Goal: Task Accomplishment & Management: Complete application form

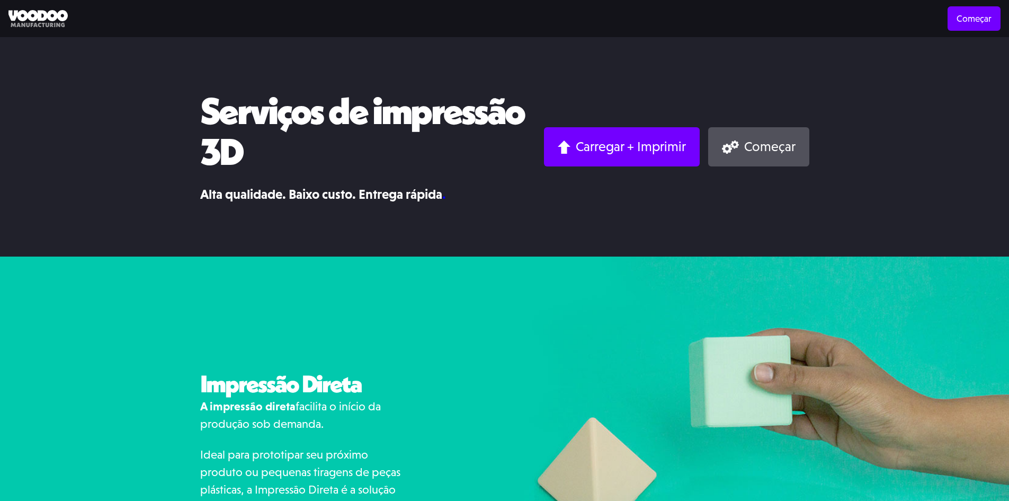
click at [554, 325] on img at bounding box center [757, 472] width 505 height 432
drag, startPoint x: 850, startPoint y: 313, endPoint x: 904, endPoint y: 68, distance: 250.7
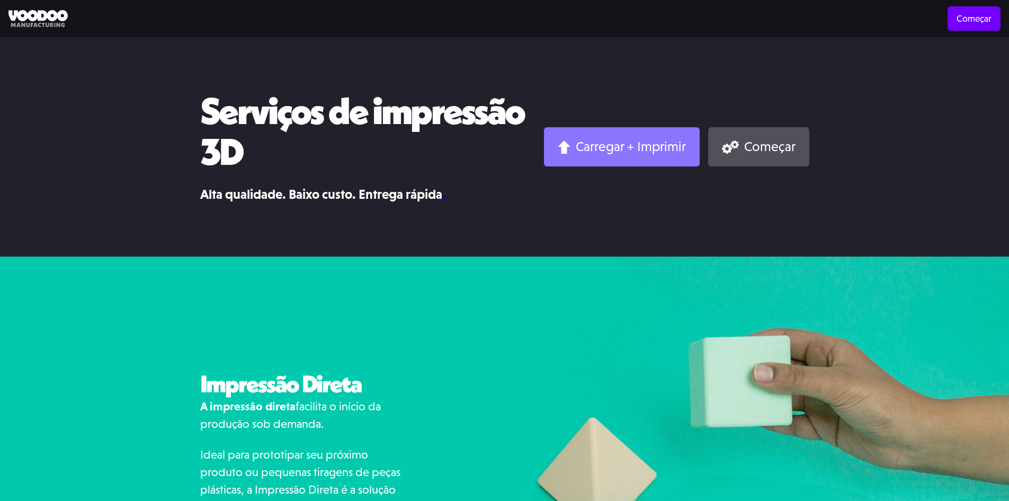
click at [595, 140] on font "Carregar + Imprimir" at bounding box center [631, 146] width 110 height 15
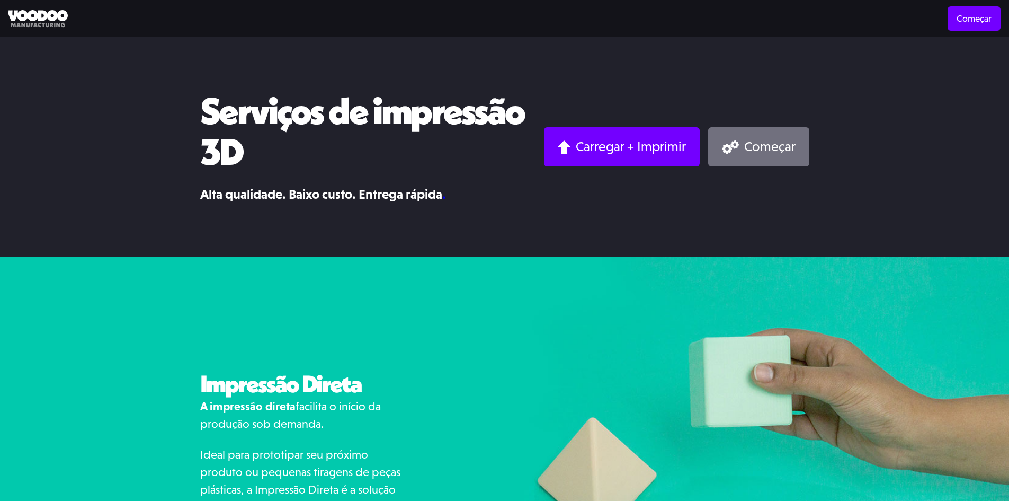
click at [752, 140] on font "Começar" at bounding box center [769, 146] width 51 height 15
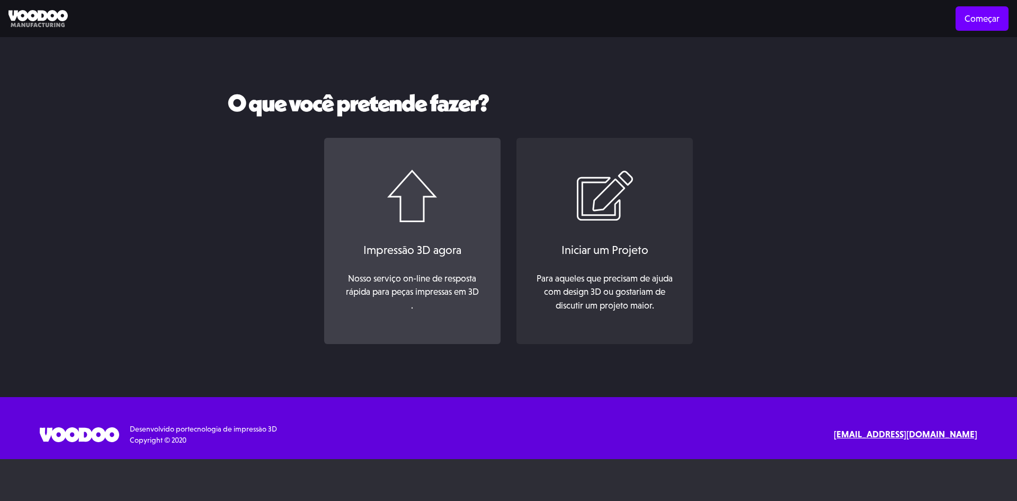
click at [404, 243] on font "Impressão 3D agora" at bounding box center [412, 249] width 98 height 13
click at [441, 207] on link "Impressão 3D agora Nosso serviço on-line de resposta rápida para peças impressa…" at bounding box center [412, 241] width 176 height 207
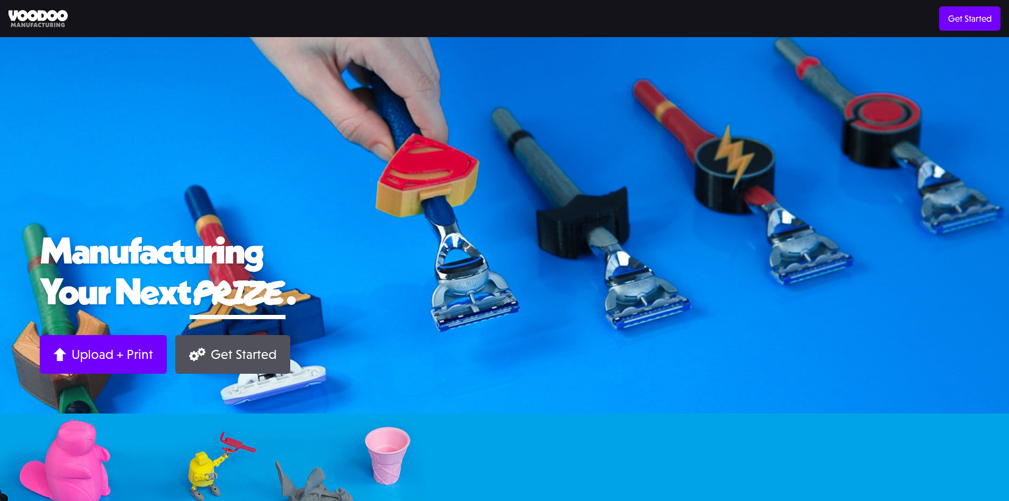
drag, startPoint x: 752, startPoint y: 384, endPoint x: 744, endPoint y: 112, distance: 272.4
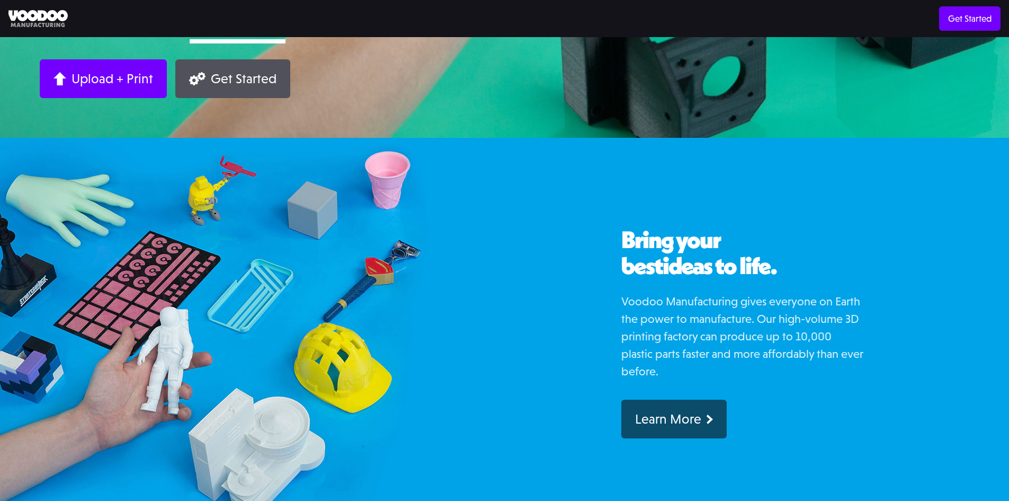
scroll to position [371, 0]
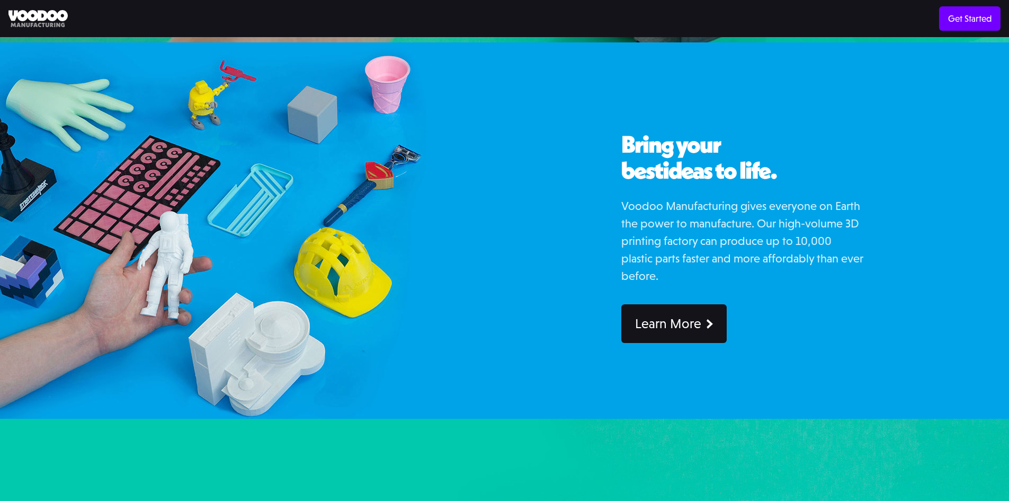
click at [683, 327] on div "Learn More" at bounding box center [668, 323] width 66 height 16
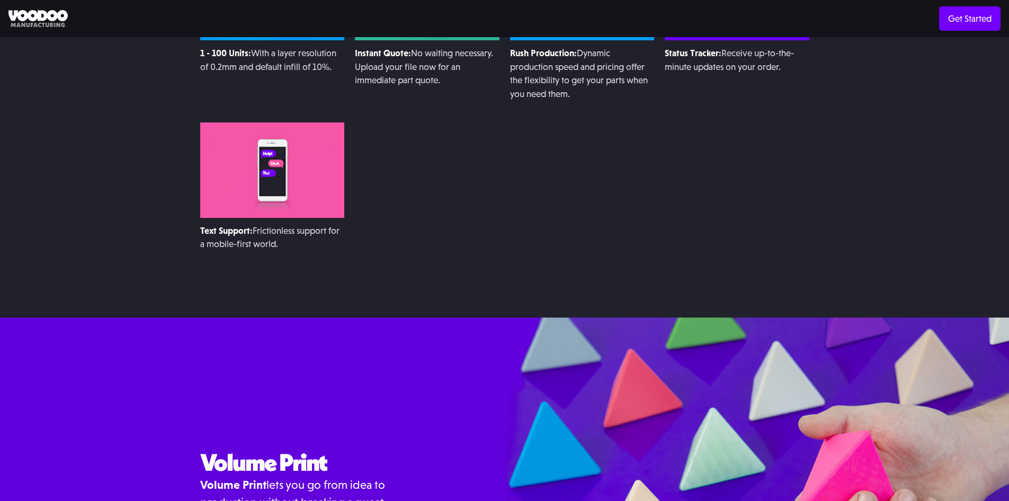
scroll to position [477, 0]
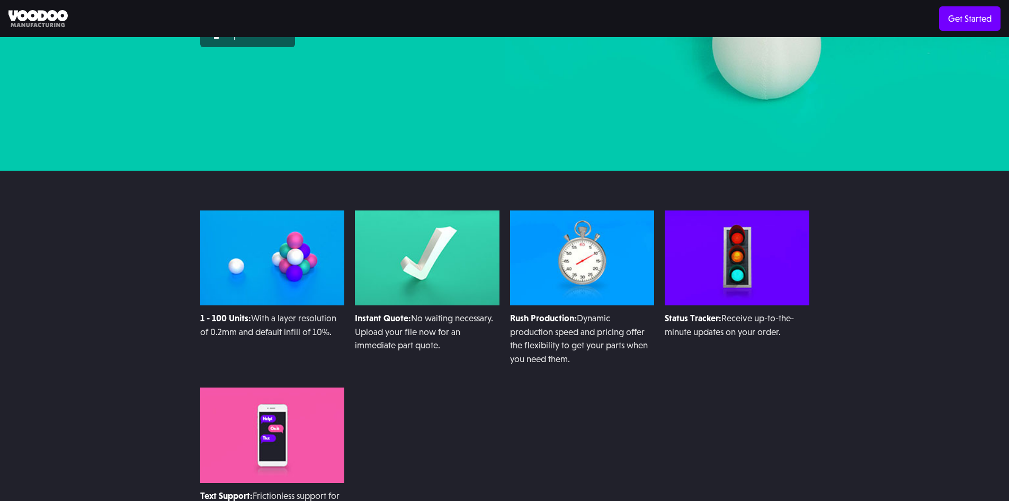
click at [276, 255] on img at bounding box center [272, 257] width 145 height 95
click at [468, 277] on img at bounding box center [427, 257] width 145 height 95
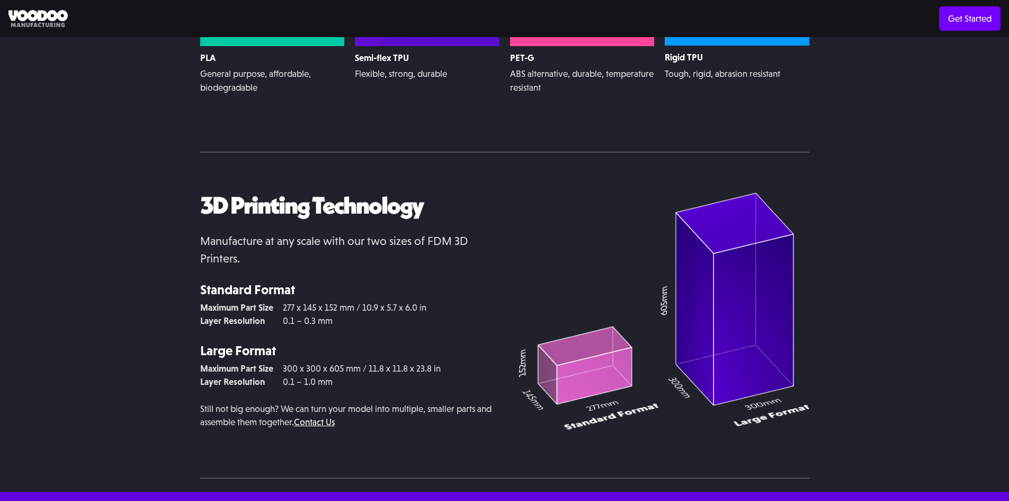
scroll to position [2356, 0]
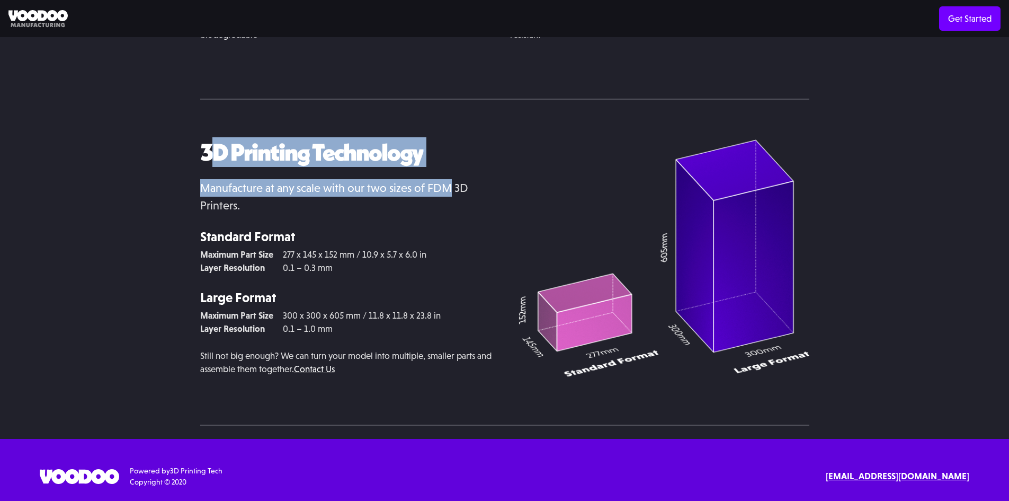
drag, startPoint x: 208, startPoint y: 153, endPoint x: 447, endPoint y: 173, distance: 239.7
click at [447, 173] on div "3D Printing Technology Manufacture at any scale with our two sizes of FDM 3D Pr…" at bounding box center [345, 261] width 291 height 245
click at [447, 161] on h2 "3D Printing Technology" at bounding box center [345, 152] width 291 height 26
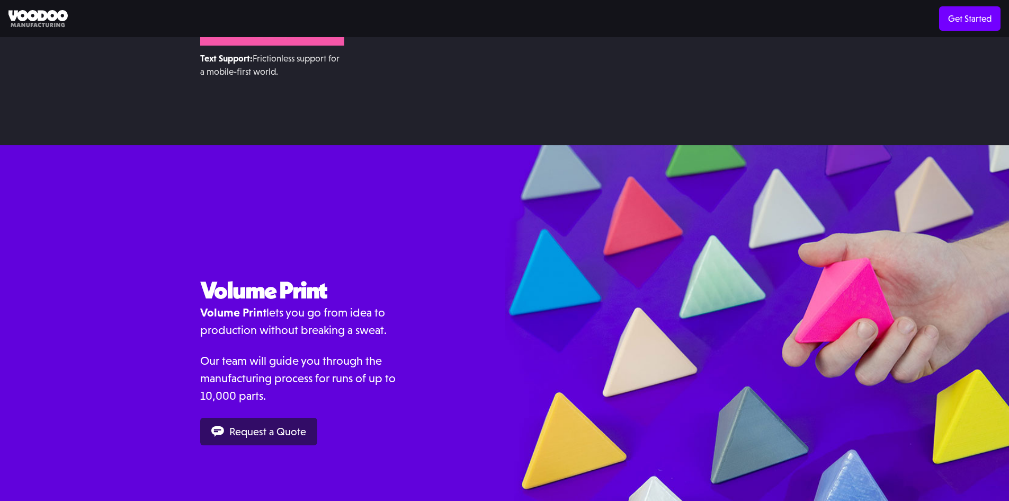
scroll to position [0, 0]
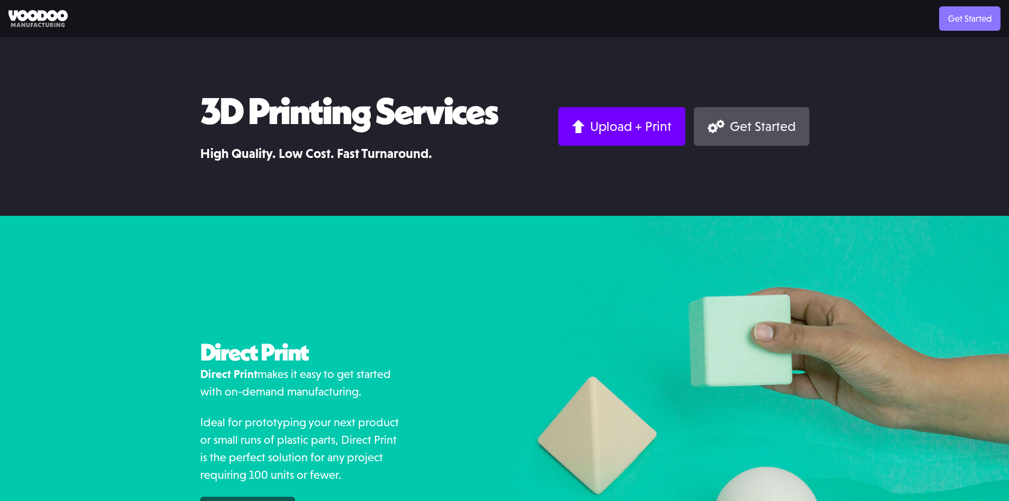
click at [959, 20] on link "Get Started" at bounding box center [969, 18] width 61 height 24
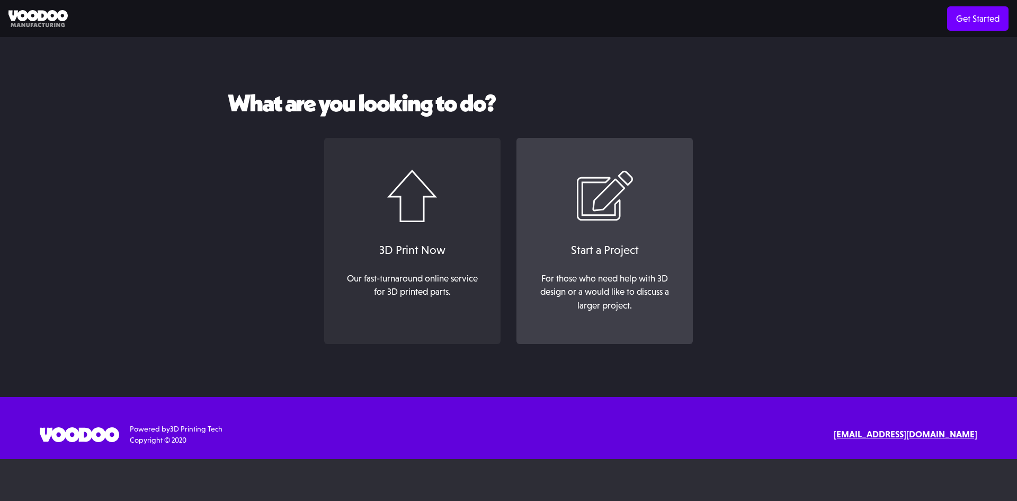
click at [616, 245] on div "Start a Project" at bounding box center [604, 249] width 155 height 17
click at [616, 223] on link "Start a Project For those who need help with 3D design or a would like to discu…" at bounding box center [604, 241] width 176 height 207
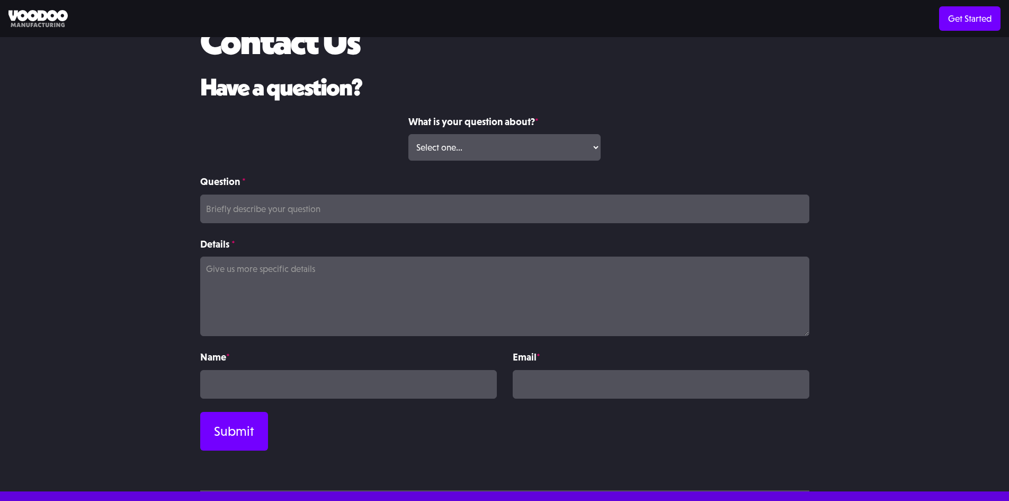
scroll to position [69, 0]
click at [468, 147] on select "Select one... Volume Print Order Direct Print Order Press/Media Inquiry Other" at bounding box center [504, 148] width 192 height 26
click at [536, 124] on label "What is your question about? *" at bounding box center [504, 121] width 192 height 15
click at [536, 135] on select "Select one... Volume Print Order Direct Print Order Press/Media Inquiry Other" at bounding box center [504, 148] width 192 height 26
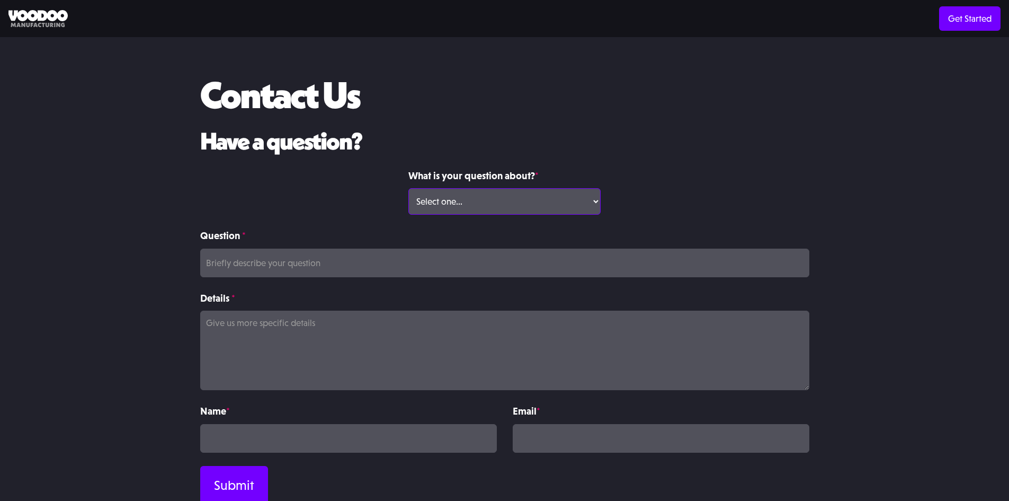
scroll to position [0, 0]
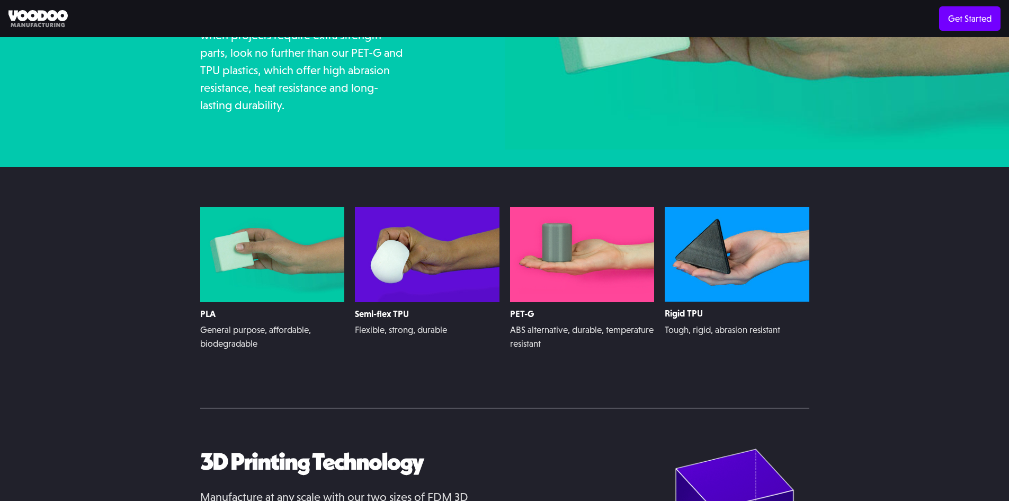
scroll to position [2172, 0]
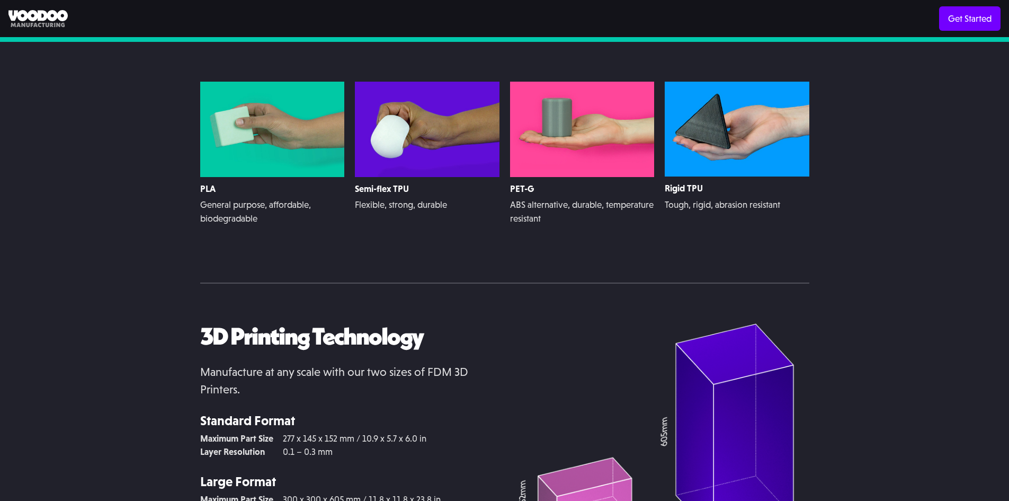
click at [666, 111] on img at bounding box center [737, 129] width 145 height 95
click at [702, 118] on img at bounding box center [737, 129] width 145 height 95
click at [586, 129] on img at bounding box center [582, 129] width 145 height 95
click at [439, 141] on img at bounding box center [427, 129] width 145 height 95
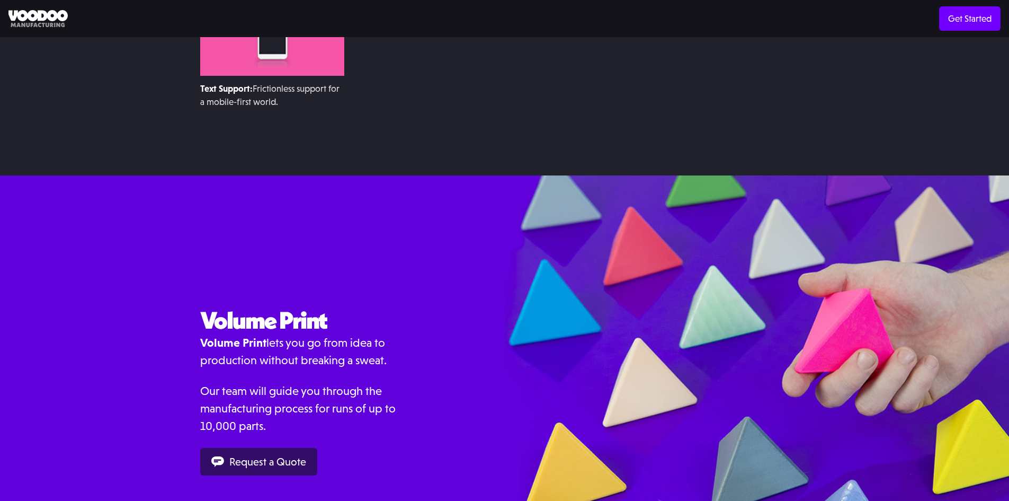
scroll to position [0, 0]
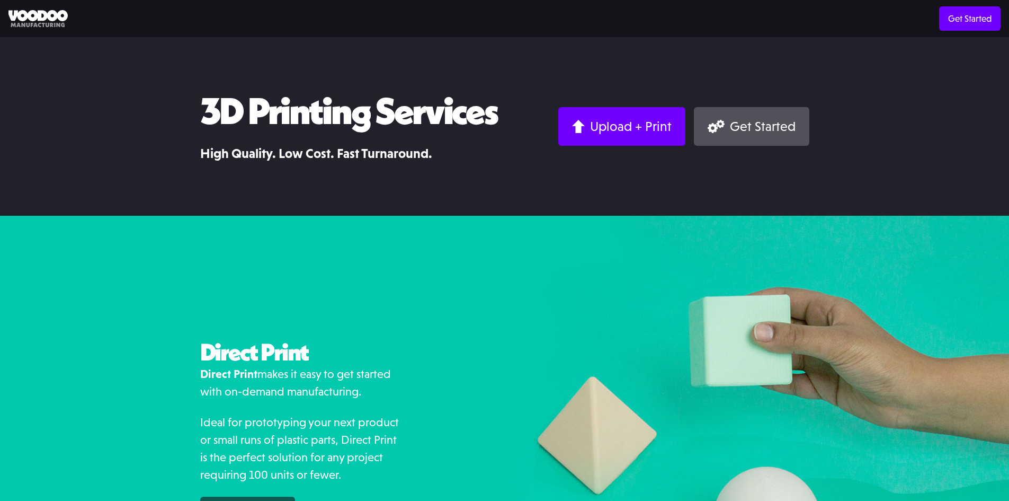
drag, startPoint x: 413, startPoint y: 393, endPoint x: 421, endPoint y: 217, distance: 176.5
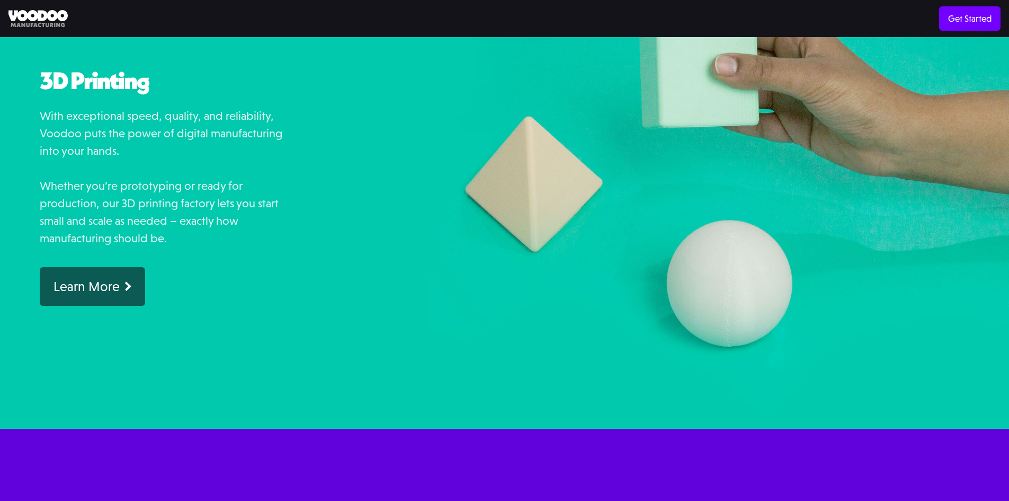
scroll to position [953, 0]
